Goal: Information Seeking & Learning: Learn about a topic

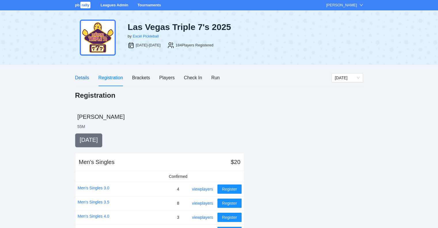
click at [77, 79] on div "Details" at bounding box center [82, 77] width 14 height 7
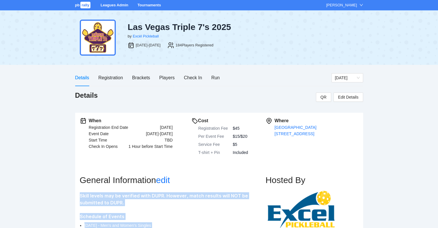
drag, startPoint x: 124, startPoint y: 159, endPoint x: 76, endPoint y: 194, distance: 60.1
copy div "Skill levels may be verified with DUPR. However, match results will NOT be subm…"
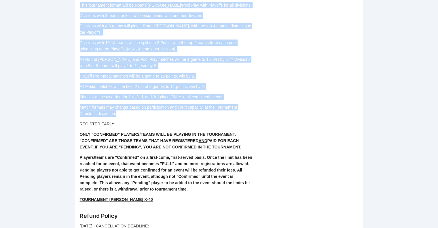
scroll to position [293, 0]
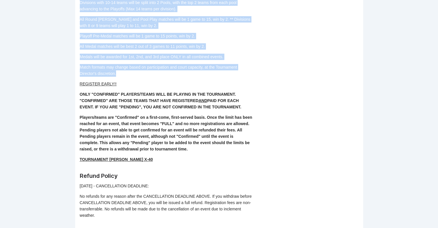
drag, startPoint x: 159, startPoint y: 153, endPoint x: 71, endPoint y: 75, distance: 117.2
copy div "REGISTER EARLY!! ONLY "CONFIRMED" PLAYERS/TEAMS WILL BE PLAYING IN THE TOURNAME…"
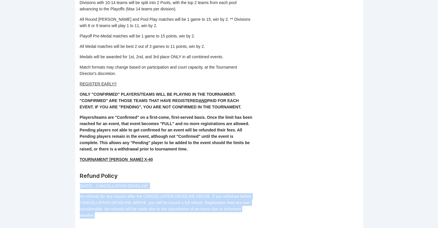
drag, startPoint x: 103, startPoint y: 209, endPoint x: 78, endPoint y: 176, distance: 41.8
click at [78, 176] on div "When Registration End Date [DATE] Event Date [DATE]-[DATE] Start Time TBD Check…" at bounding box center [219, 48] width 288 height 458
copy div "[DATE] - CANCELLATION DEADLINE: No refunds for any reason after the CANCELLATIO…"
